Goal: Task Accomplishment & Management: Use online tool/utility

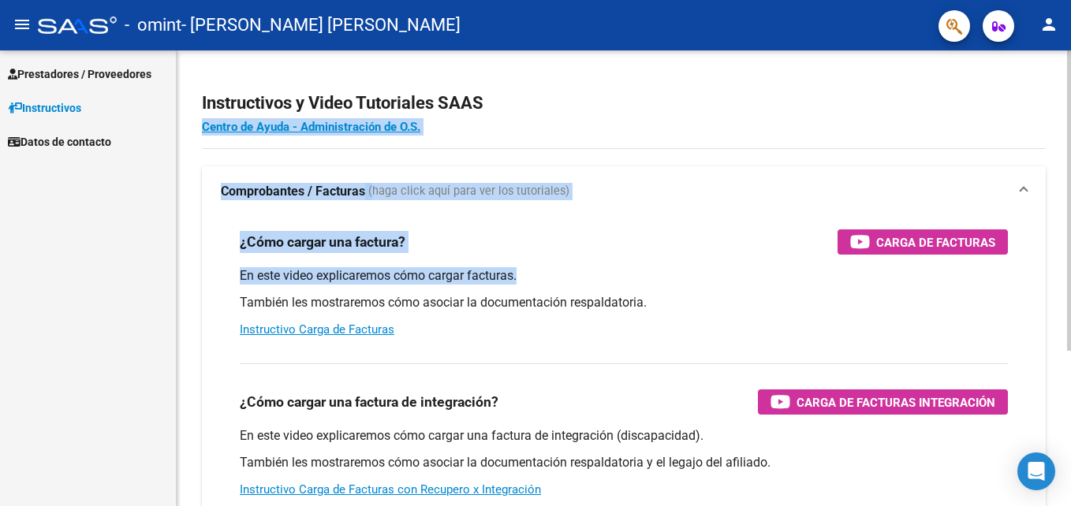
drag, startPoint x: 1063, startPoint y: 106, endPoint x: 1056, endPoint y: 260, distance: 154.0
click at [1056, 260] on div "Instructivos y Video Tutoriales SAAS Centro de Ayuda - Administración de O.S. C…" at bounding box center [624, 396] width 895 height 692
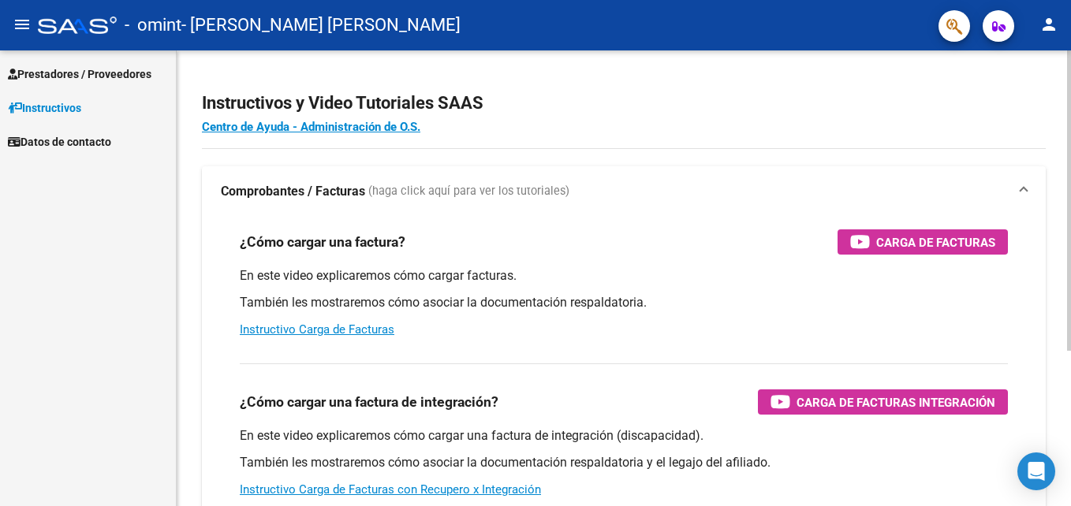
click at [1071, 193] on html "menu - omint - [PERSON_NAME] [PERSON_NAME] person Prestadores / Proveedores Fac…" at bounding box center [535, 253] width 1071 height 506
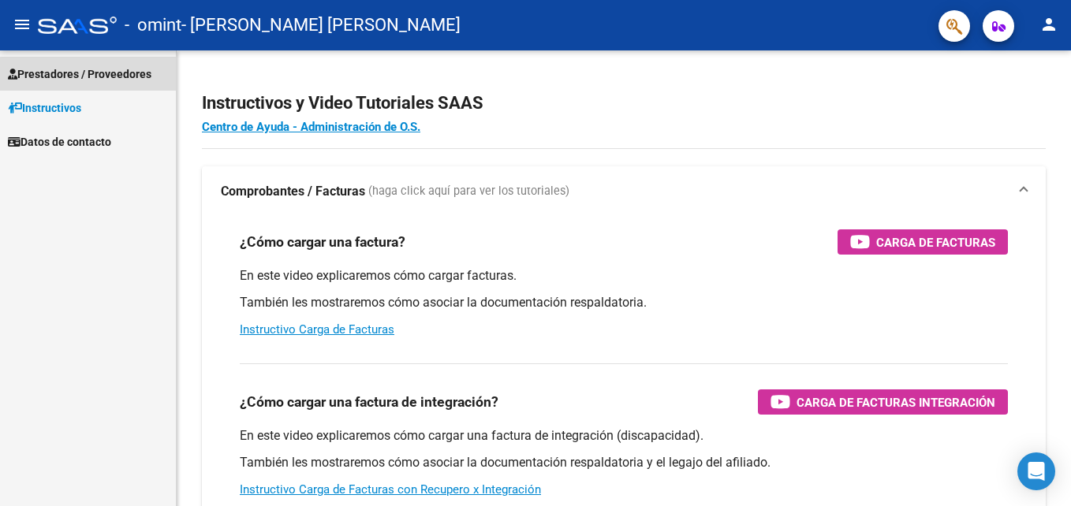
click at [94, 81] on span "Prestadores / Proveedores" at bounding box center [80, 73] width 144 height 17
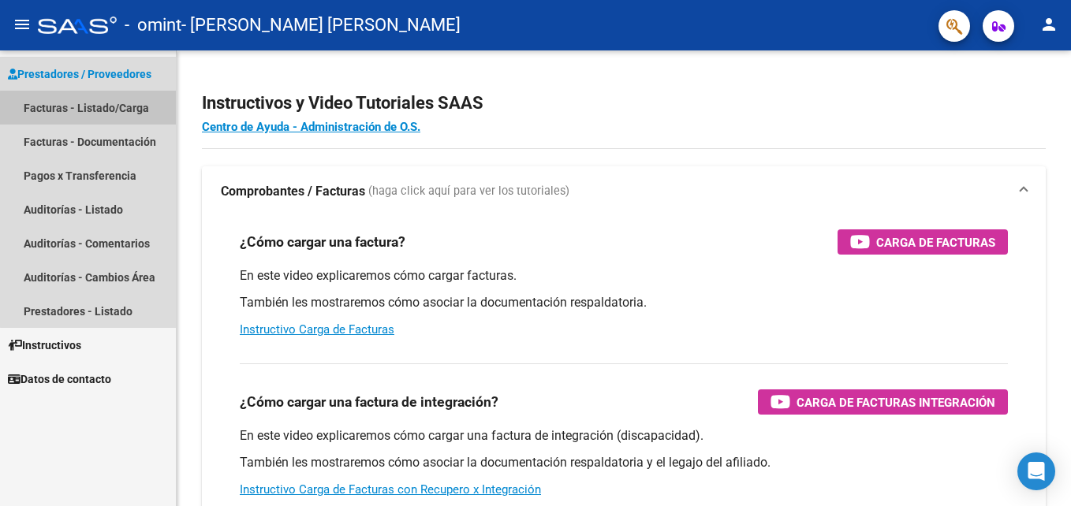
click at [92, 108] on link "Facturas - Listado/Carga" at bounding box center [88, 108] width 176 height 34
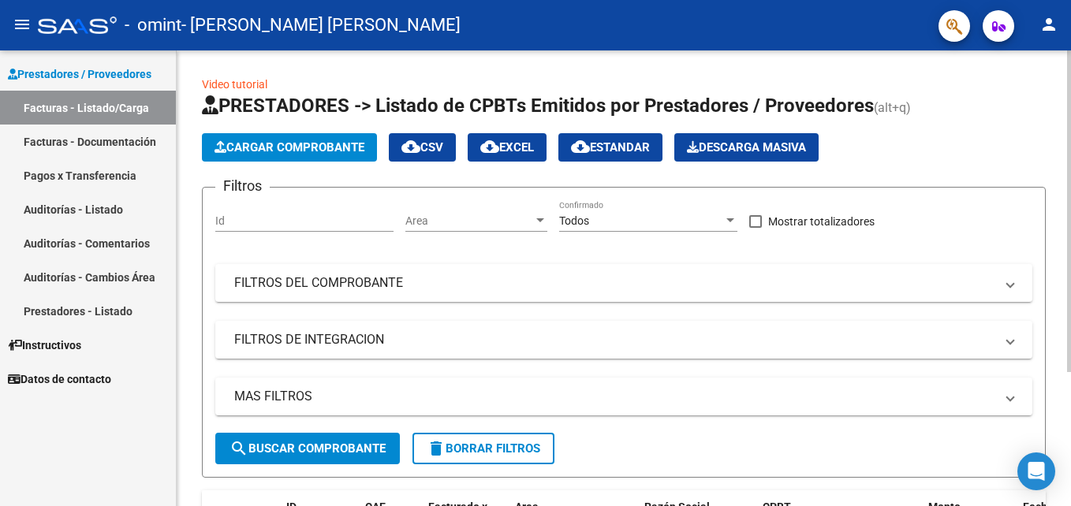
scroll to position [189, 0]
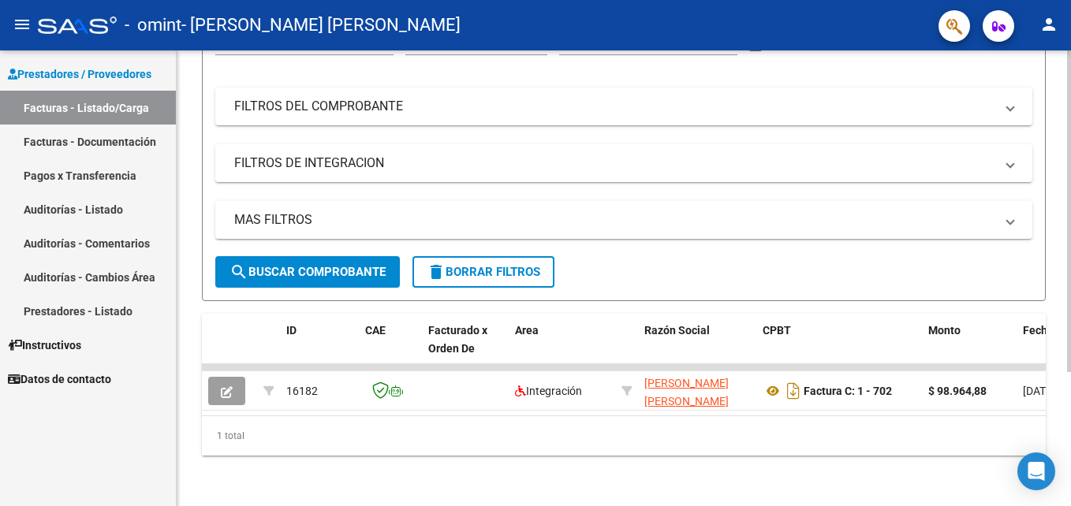
click at [1071, 298] on html "menu - omint - [PERSON_NAME] [PERSON_NAME] person Prestadores / Proveedores Fac…" at bounding box center [535, 253] width 1071 height 506
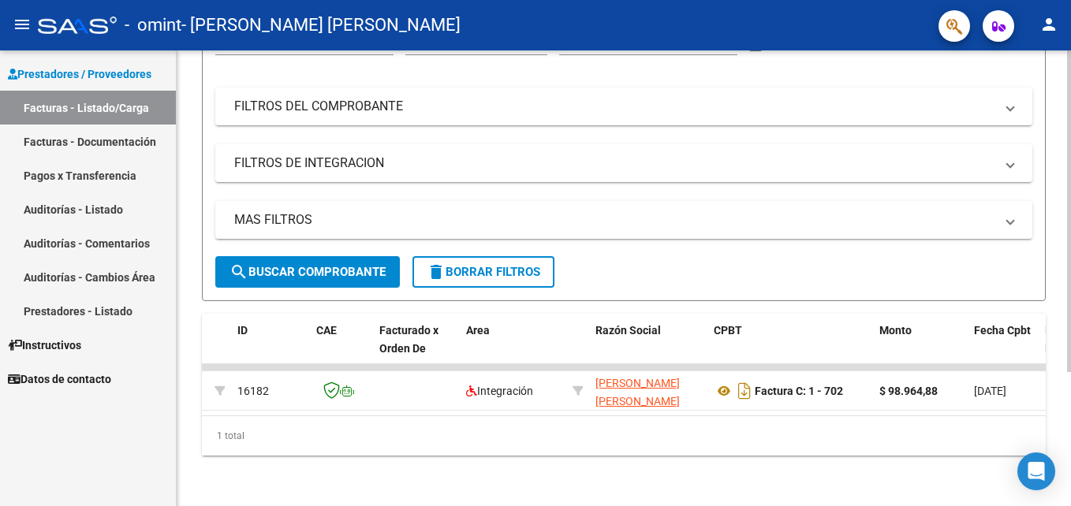
scroll to position [0, 17]
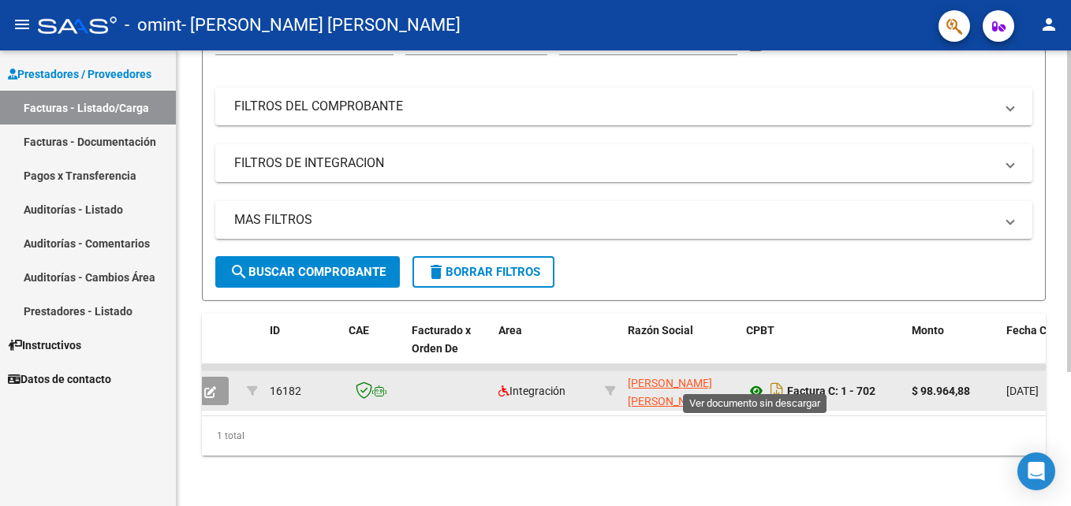
click at [751, 385] on icon at bounding box center [756, 391] width 21 height 19
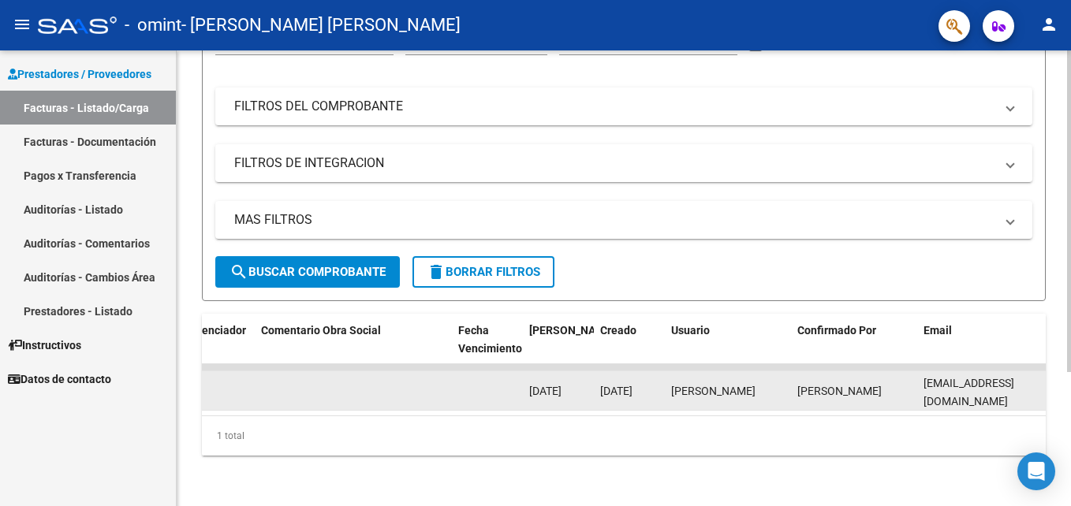
scroll to position [0, 2482]
